Goal: Find specific page/section

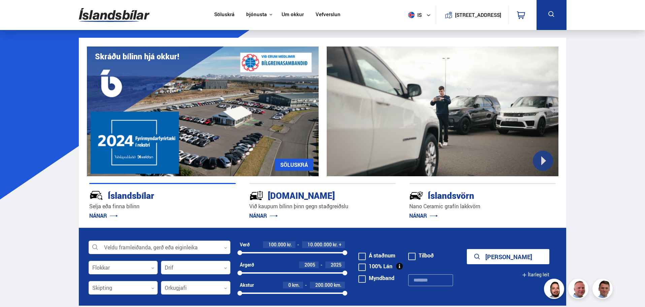
click at [286, 13] on link "Um okkur" at bounding box center [292, 14] width 22 height 7
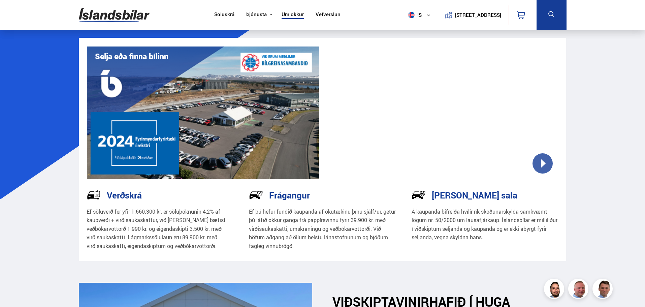
click at [222, 13] on link "Söluskrá" at bounding box center [224, 14] width 20 height 7
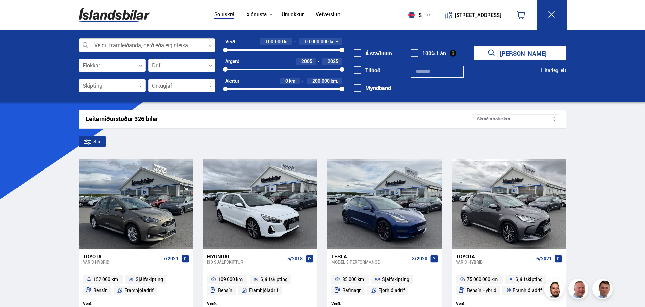
click at [207, 45] on div at bounding box center [147, 45] width 136 height 13
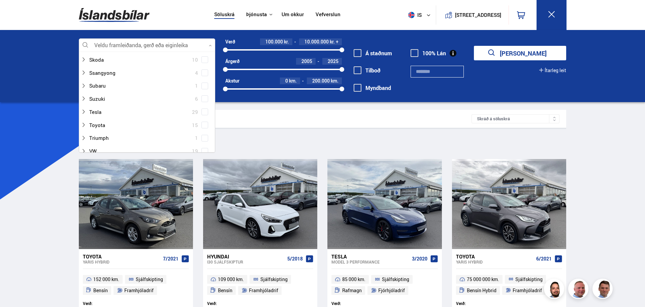
scroll to position [438, 0]
click at [119, 104] on div at bounding box center [140, 103] width 119 height 10
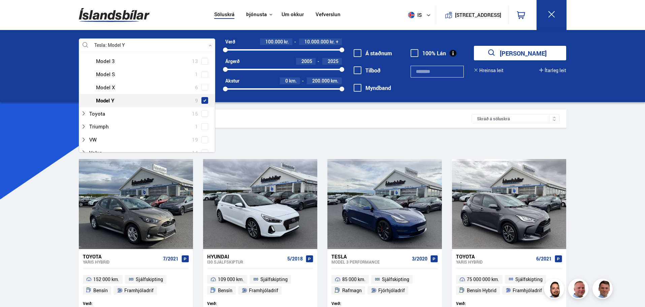
click at [203, 99] on span at bounding box center [204, 100] width 3 height 3
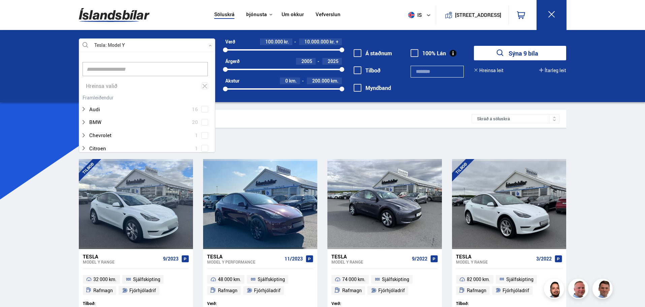
click at [507, 53] on button "Sýna 9 bíla" at bounding box center [520, 53] width 92 height 14
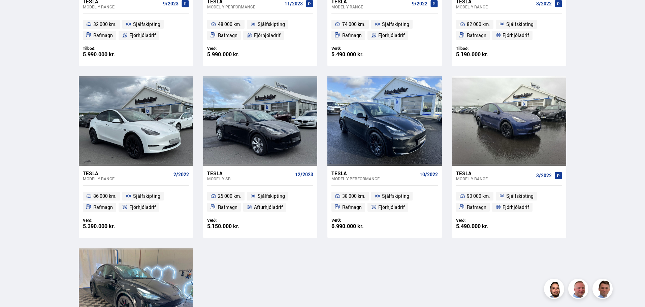
scroll to position [236, 0]
